Goal: Navigation & Orientation: Go to known website

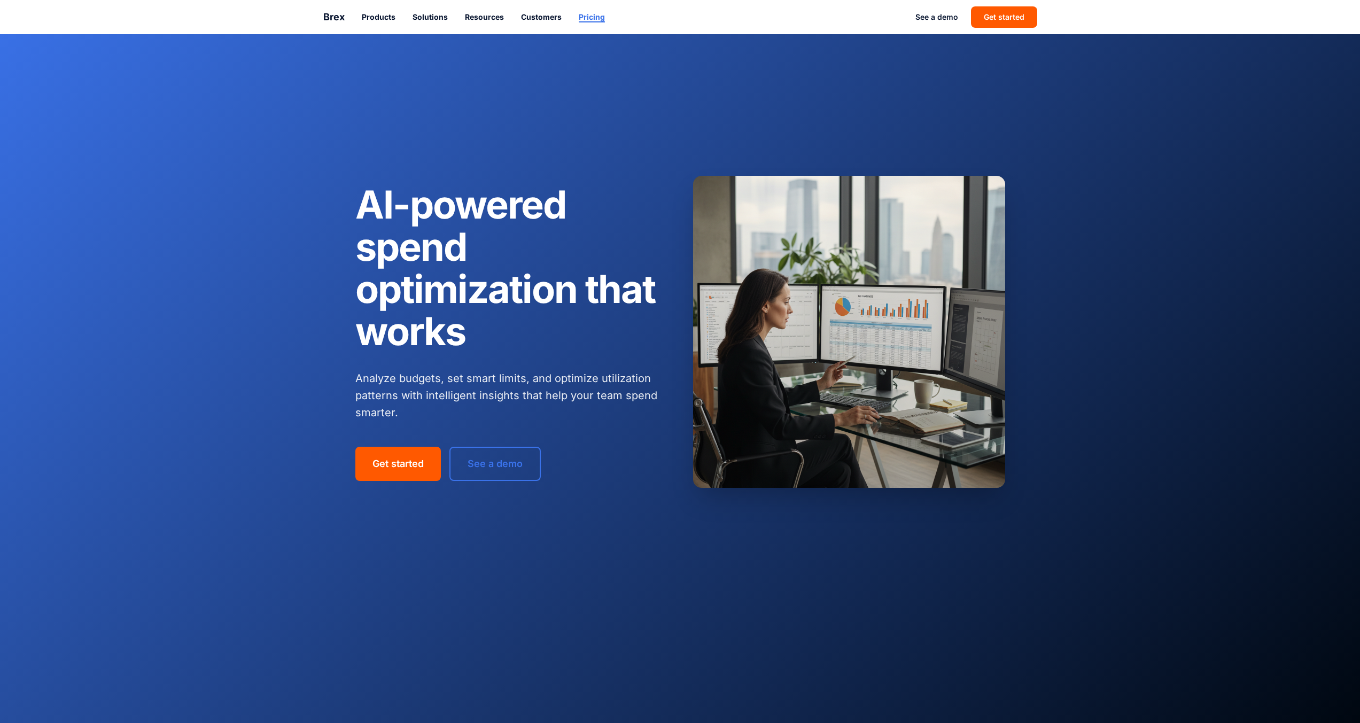
click at [590, 20] on b "Pricing" at bounding box center [592, 16] width 26 height 9
click at [434, 373] on p "Analyze budgets, set smart limits, and optimize utilization patterns with intel…" at bounding box center [511, 395] width 312 height 51
click at [523, 18] on link "Customers" at bounding box center [531, 17] width 37 height 11
click at [483, 288] on h1 "AI-powered spend optimization that works" at bounding box center [511, 267] width 312 height 169
click at [397, 389] on p "Analyze budgets, set smart limits, and optimize utilization patterns with intel…" at bounding box center [511, 395] width 312 height 51
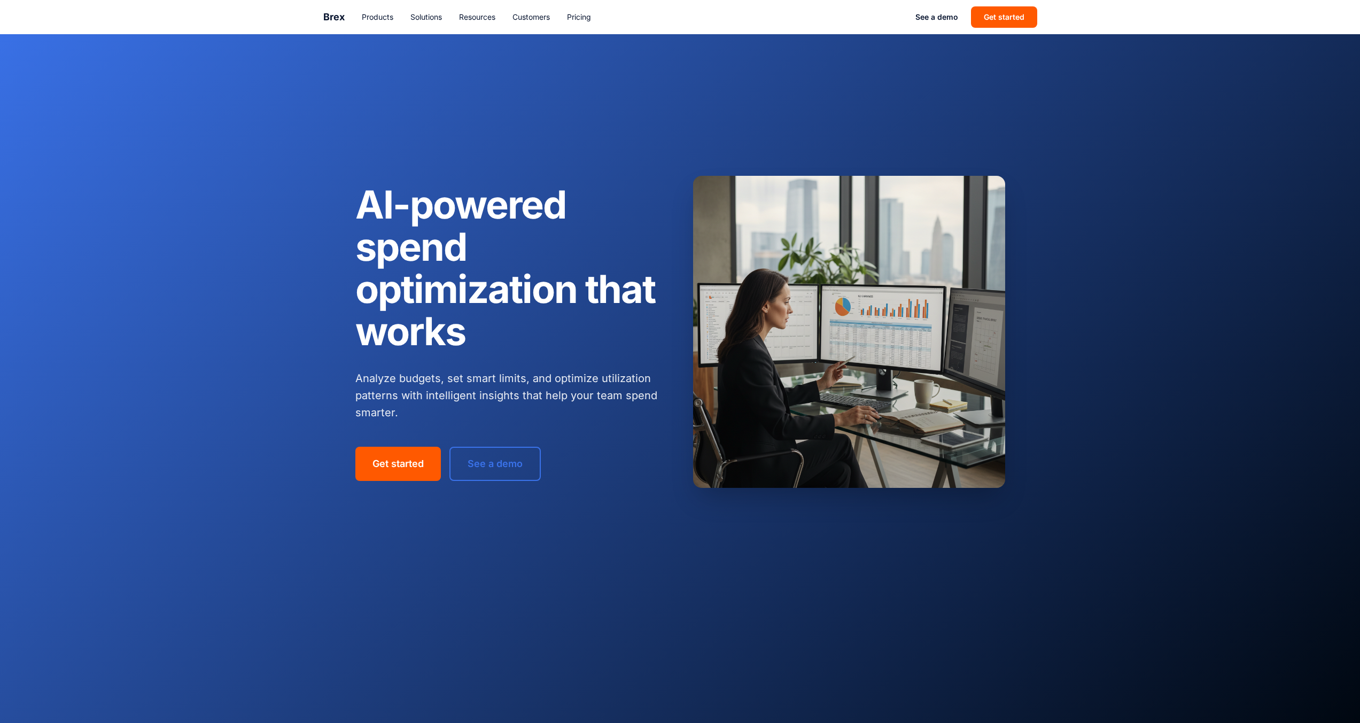
click at [927, 10] on div "See a demo Get started" at bounding box center [977, 16] width 122 height 21
click at [928, 16] on link "See a demo" at bounding box center [937, 17] width 43 height 11
click at [998, 20] on button "Get started" at bounding box center [1004, 16] width 66 height 21
